Goal: Obtain resource: Download file/media

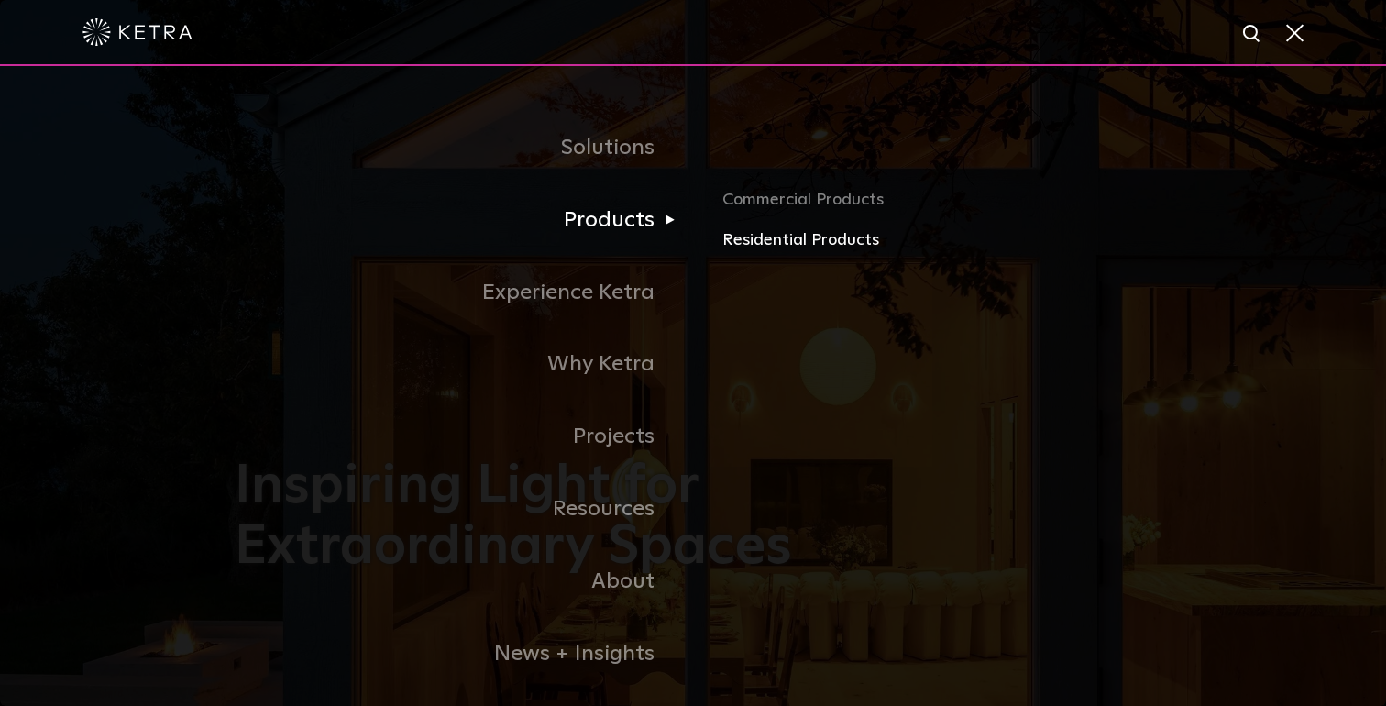
click at [736, 235] on link "Residential Products" at bounding box center [936, 240] width 429 height 27
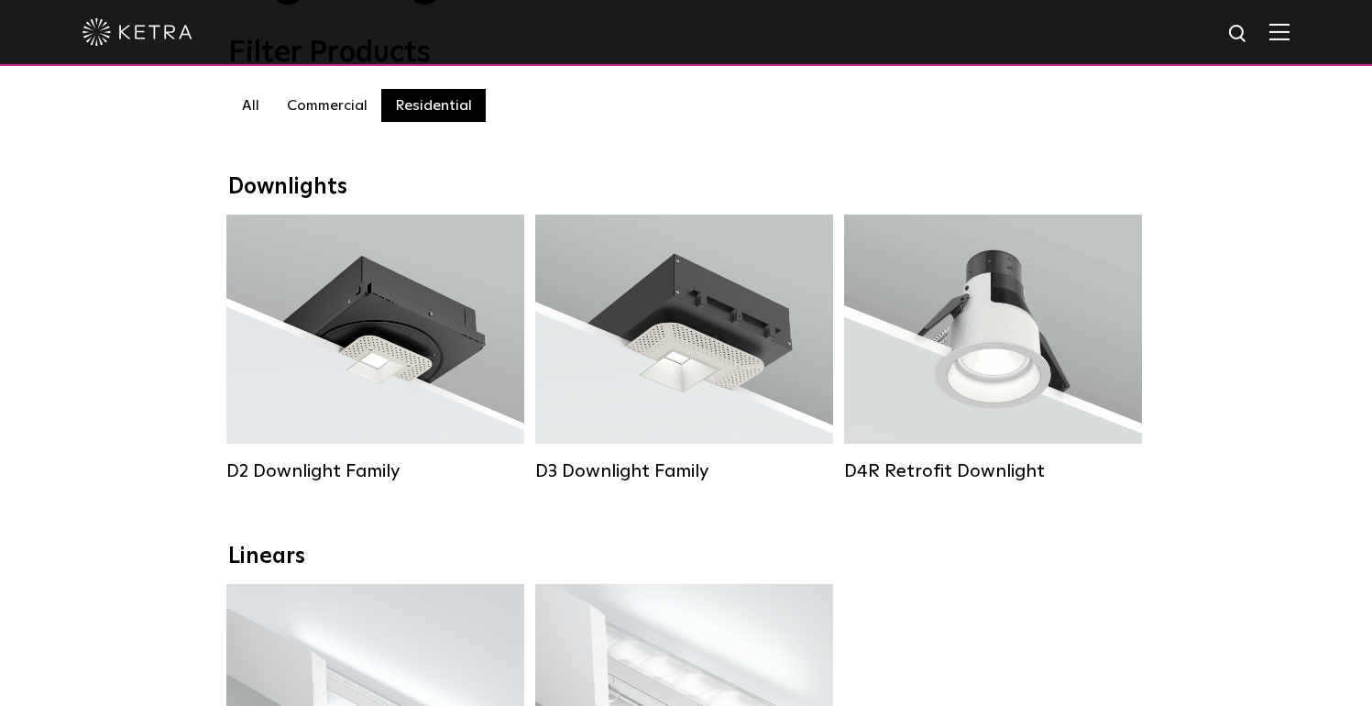
scroll to position [275, 0]
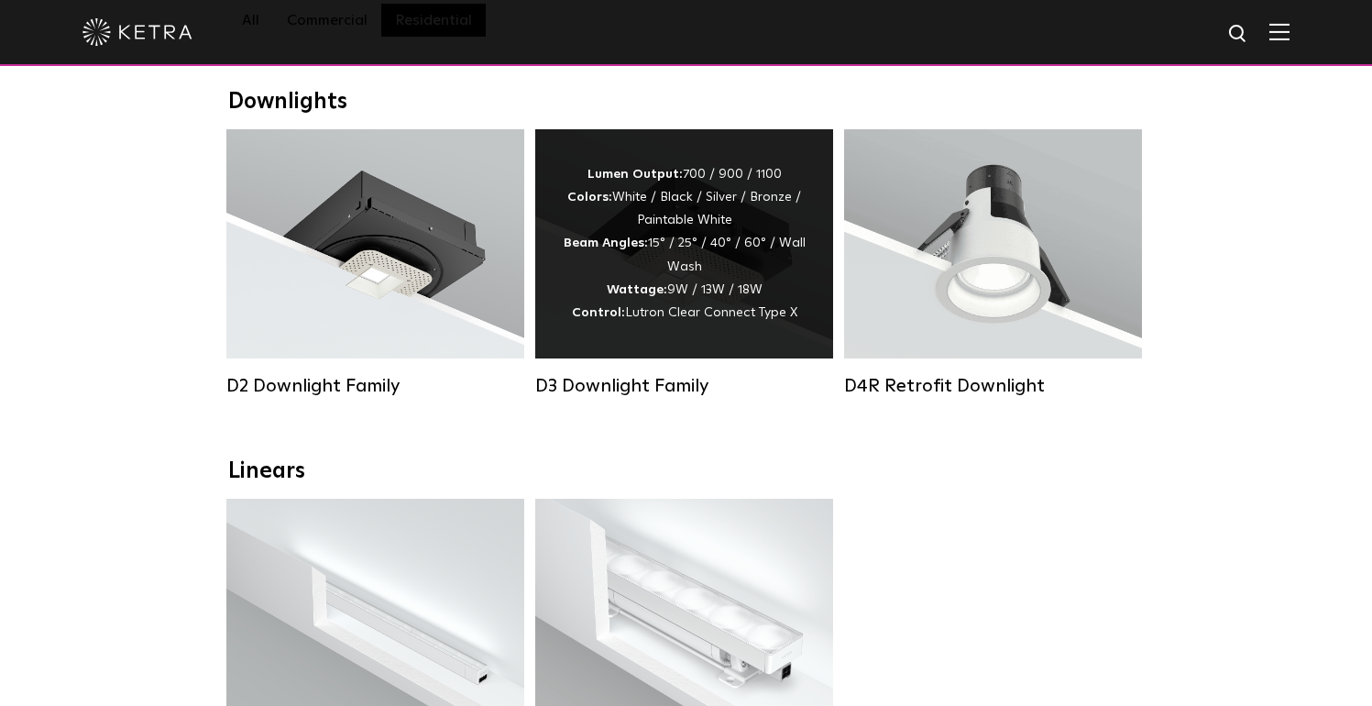
click at [692, 295] on div "Lumen Output: 700 / 900 / 1100 Colors: White / Black / Silver / Bronze / Painta…" at bounding box center [684, 243] width 243 height 161
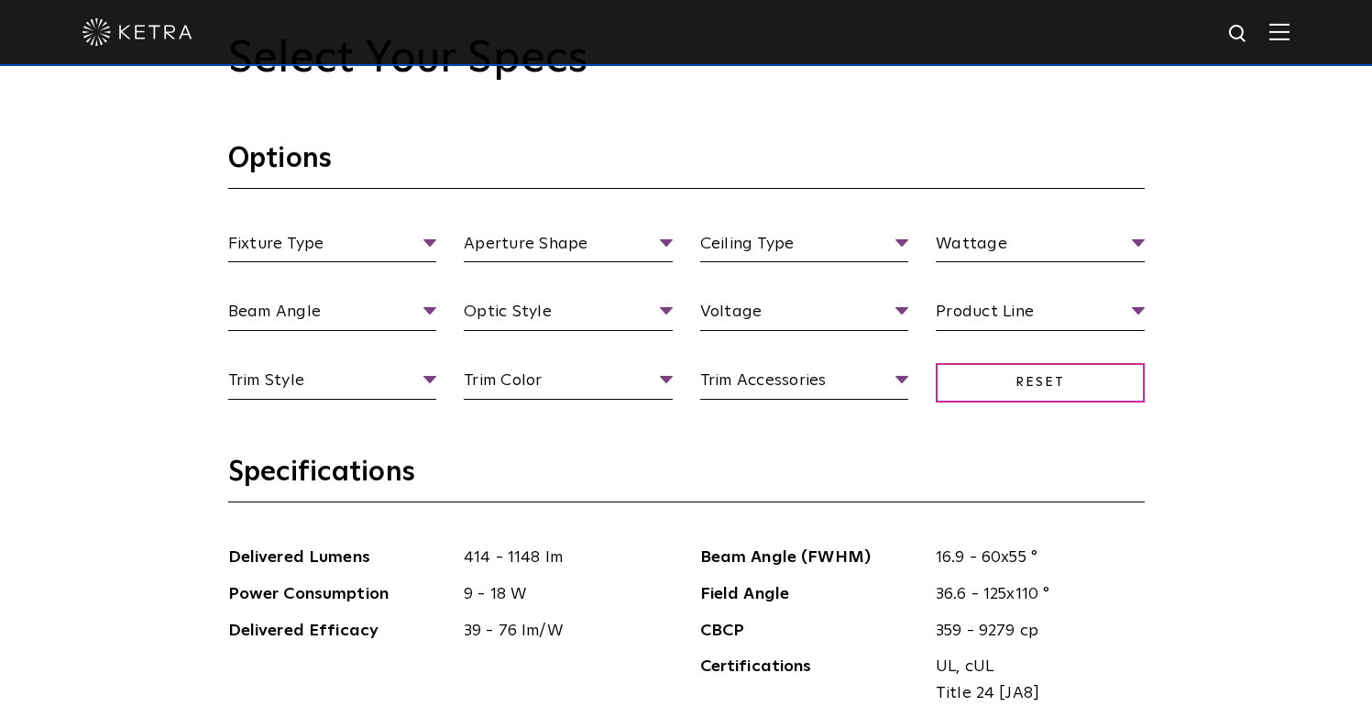
scroll to position [1712, 0]
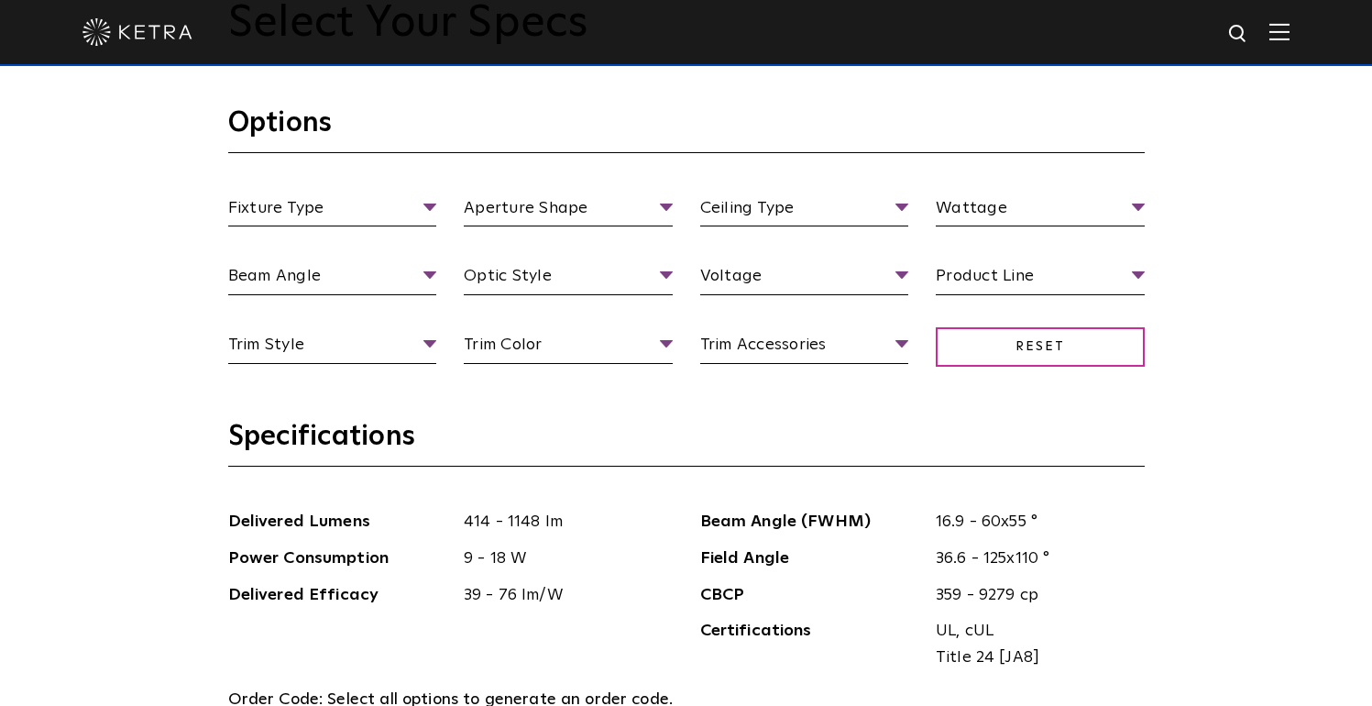
click at [356, 443] on h3 "Specifications" at bounding box center [686, 443] width 917 height 48
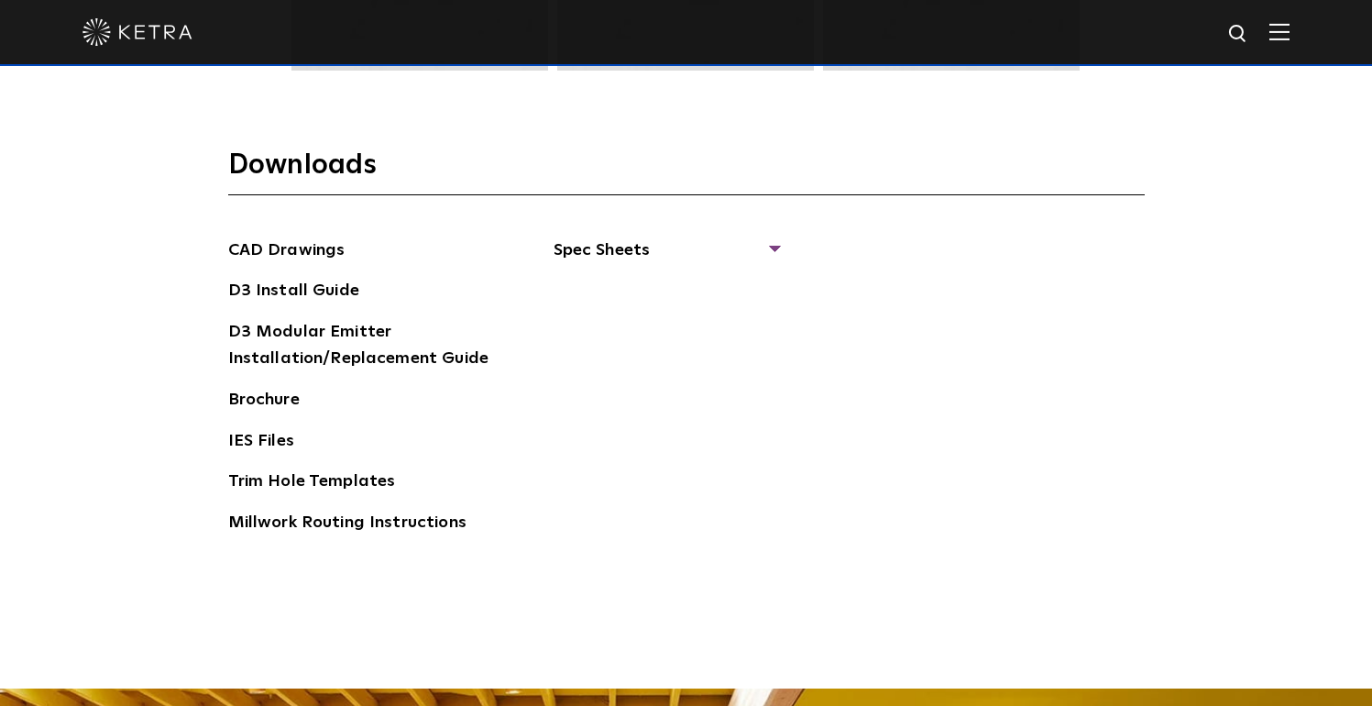
scroll to position [2774, 0]
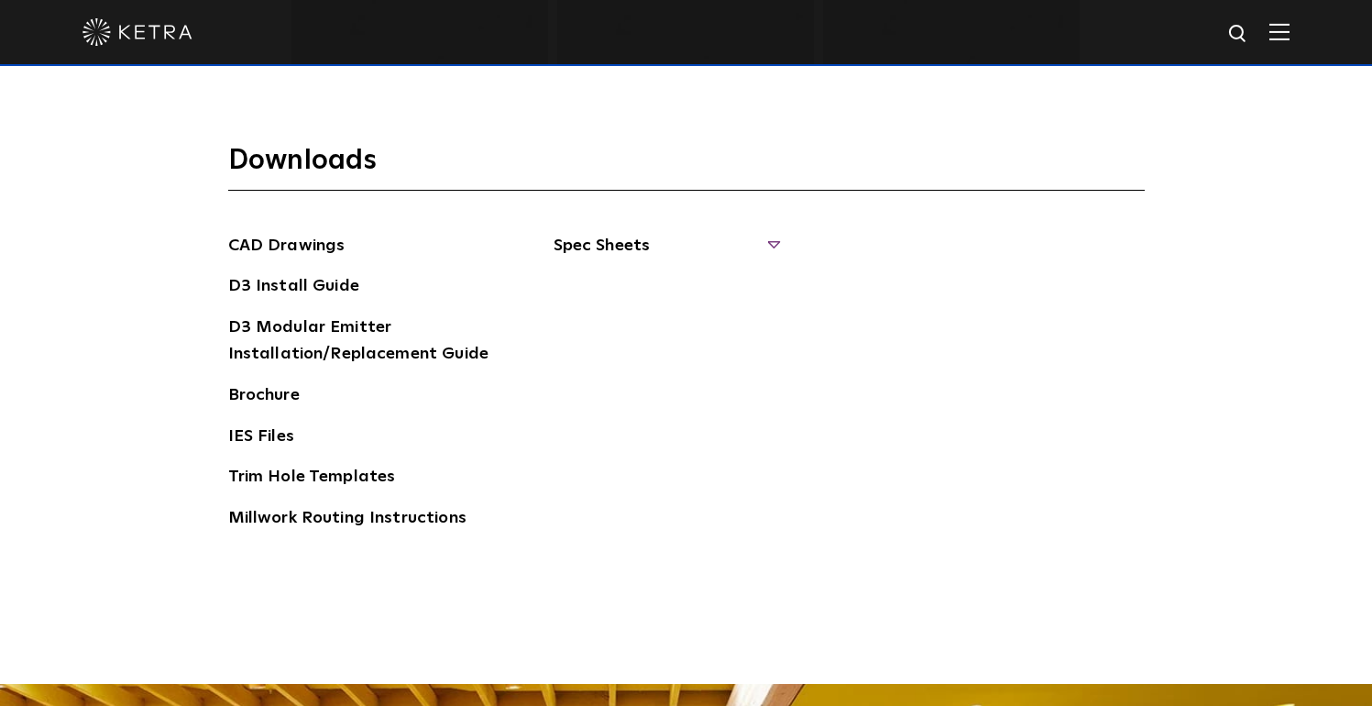
click at [587, 238] on span "Spec Sheets" at bounding box center [666, 253] width 225 height 40
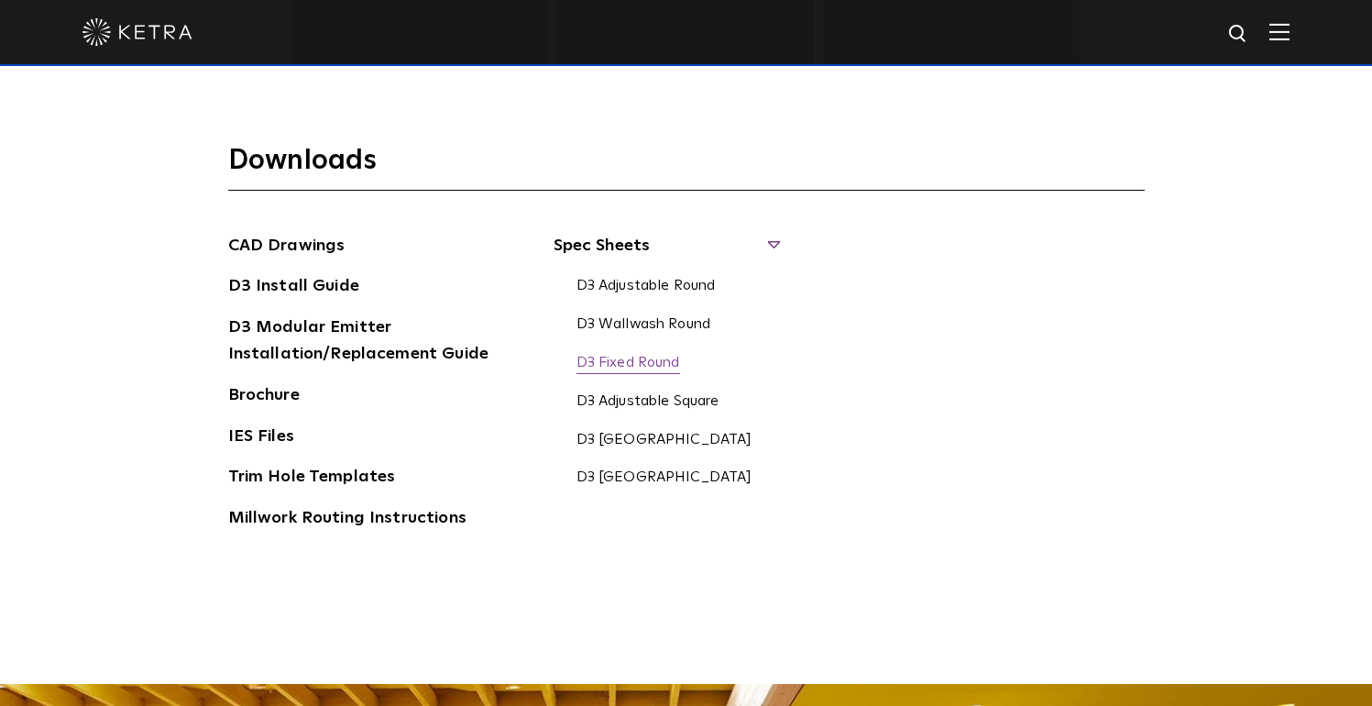
click at [652, 369] on link "D3 Fixed Round" at bounding box center [629, 364] width 104 height 20
